Goal: Transaction & Acquisition: Purchase product/service

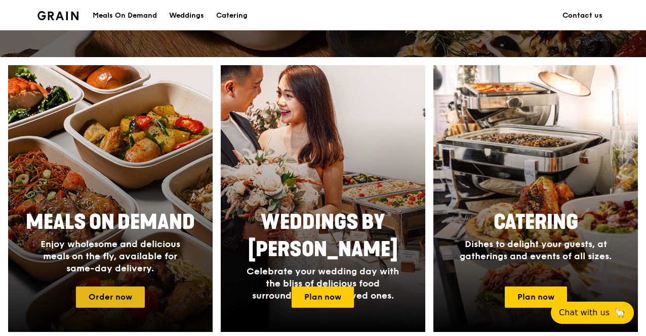
scroll to position [405, 0]
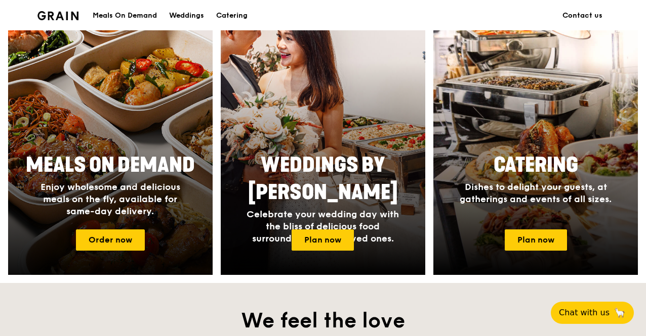
click at [99, 168] on span "Meals On Demand" at bounding box center [110, 165] width 169 height 24
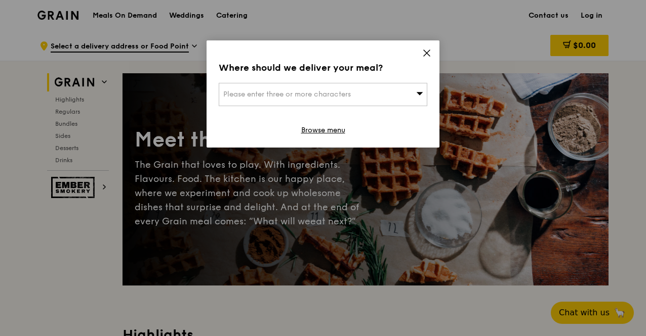
click at [426, 55] on icon at bounding box center [426, 53] width 9 height 9
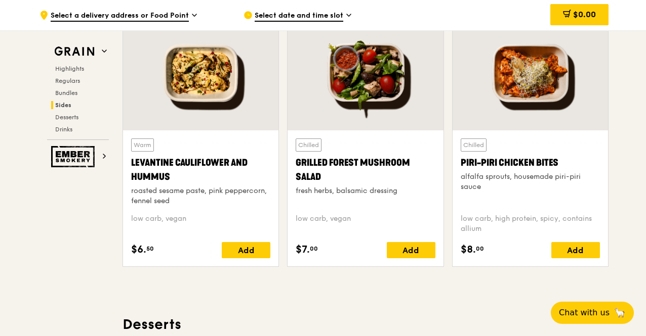
scroll to position [2580, 0]
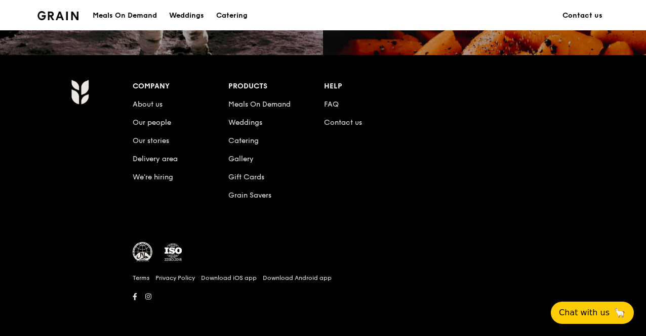
scroll to position [405, 0]
